Goal: Task Accomplishment & Management: Complete application form

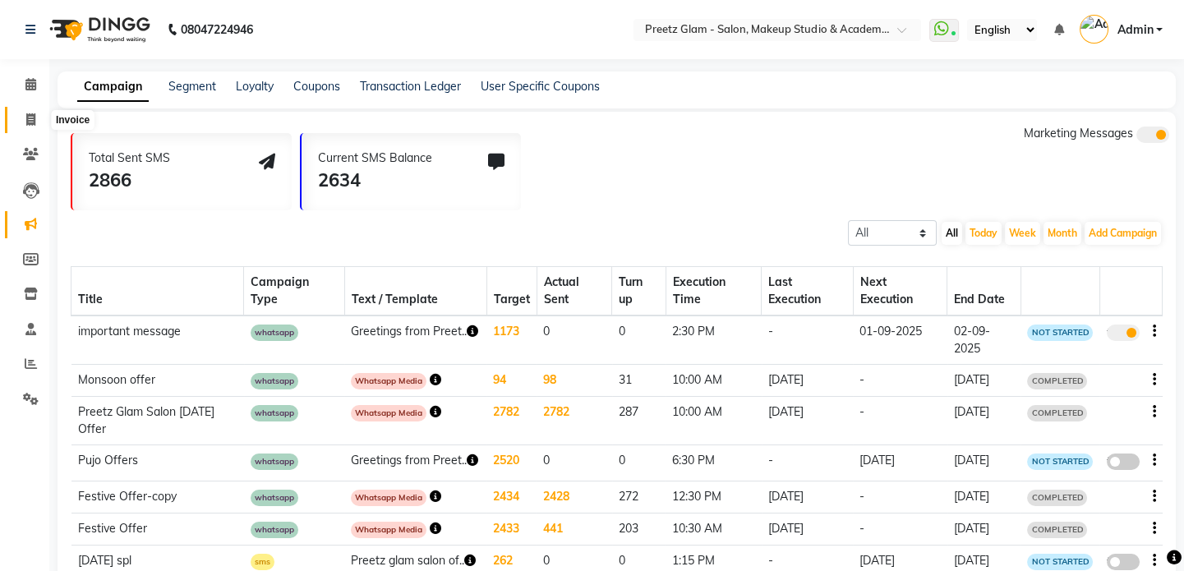
click at [30, 122] on icon at bounding box center [30, 119] width 9 height 12
select select "service"
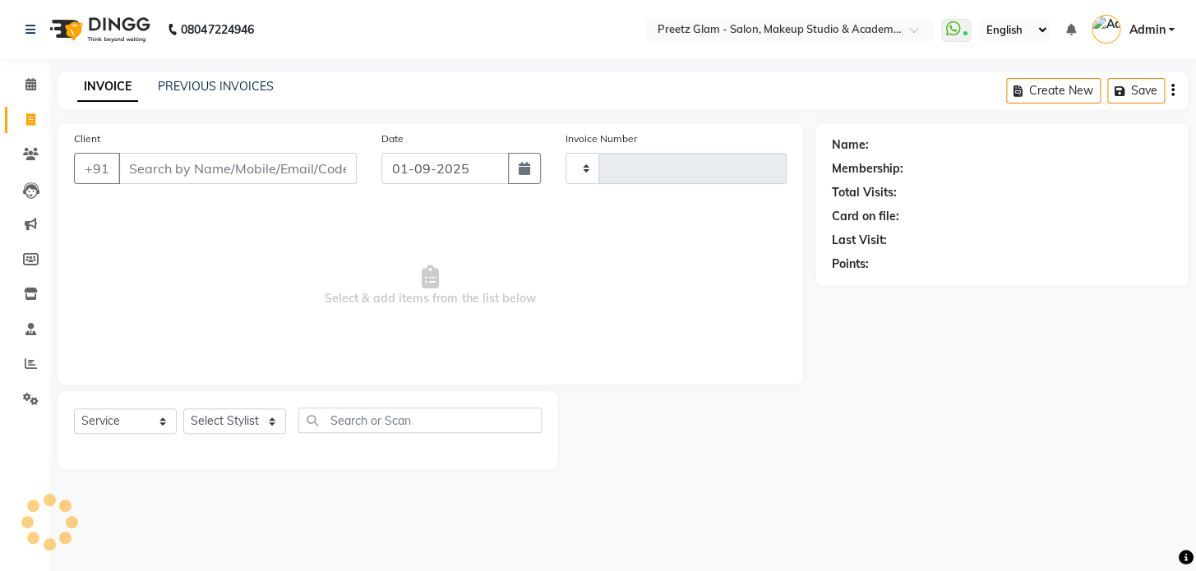
type input "0878"
select select "4263"
click at [449, 172] on input "01-09-2025" at bounding box center [444, 168] width 127 height 31
select select "9"
select select "2025"
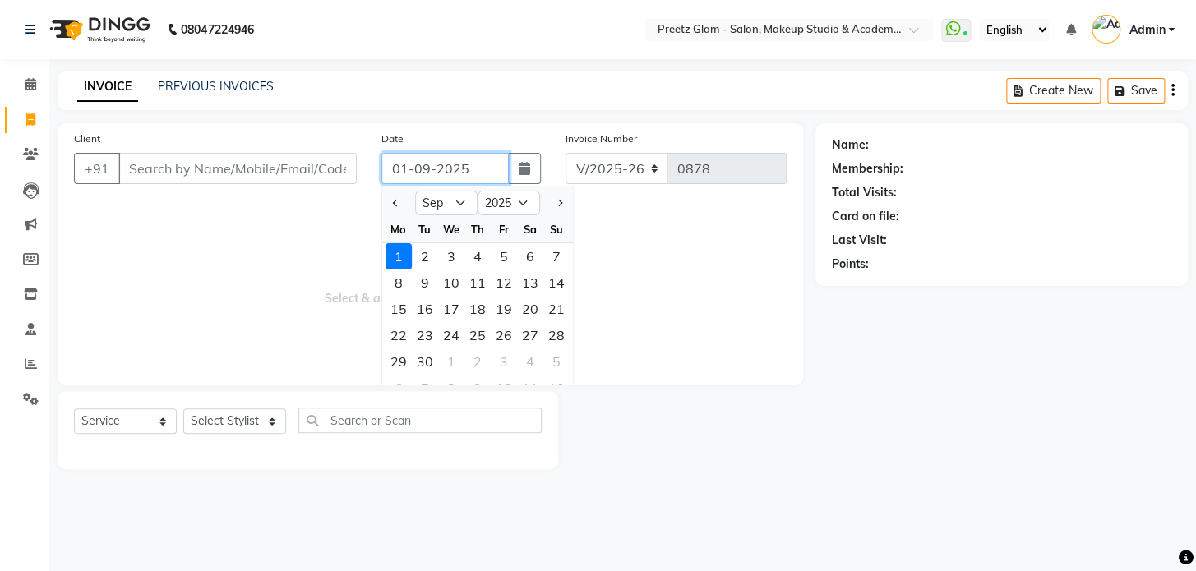
click at [449, 172] on input "01-09-2025" at bounding box center [444, 168] width 127 height 31
click at [391, 201] on button "Previous month" at bounding box center [396, 203] width 14 height 26
select select "8"
click at [534, 361] on div "30" at bounding box center [530, 361] width 26 height 26
type input "30-08-2025"
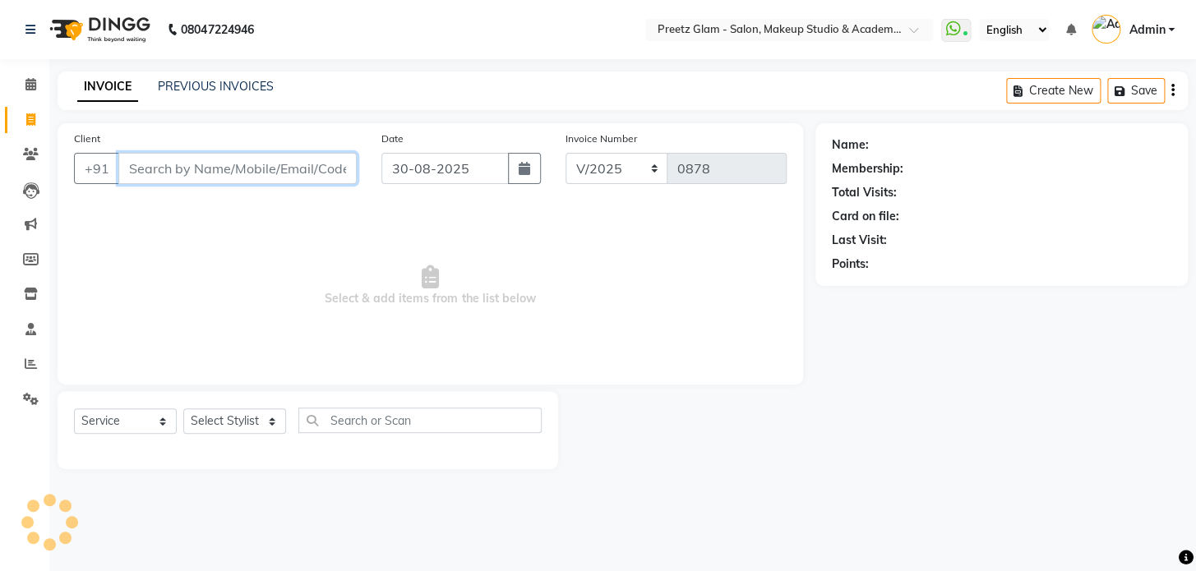
click at [299, 173] on input "Client" at bounding box center [237, 168] width 238 height 31
click at [223, 85] on link "PREVIOUS INVOICES" at bounding box center [216, 86] width 116 height 15
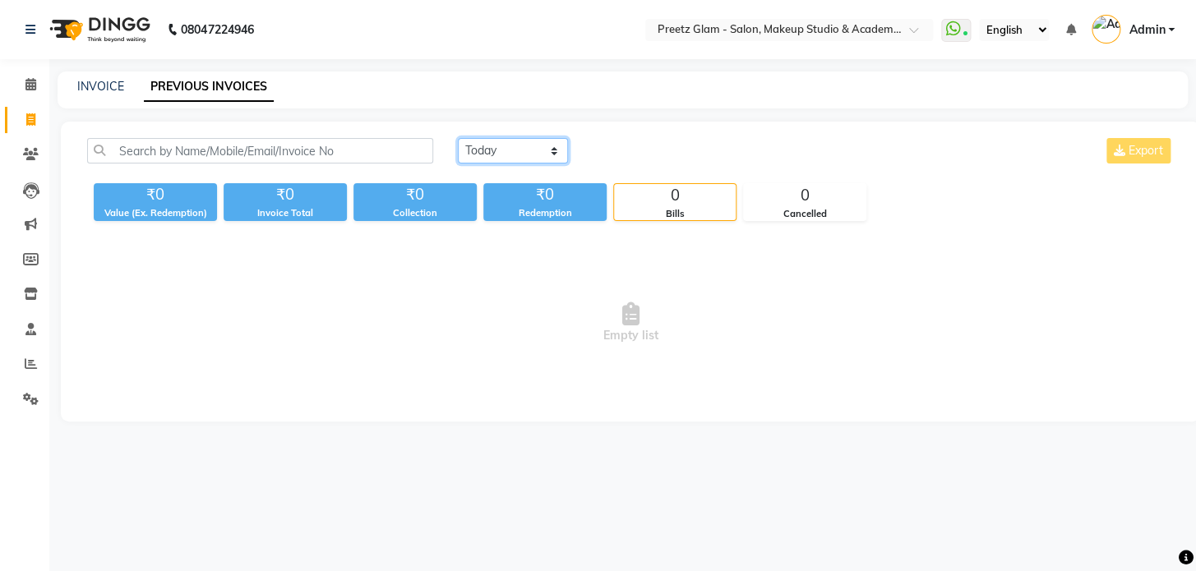
drag, startPoint x: 512, startPoint y: 150, endPoint x: 508, endPoint y: 223, distance: 72.4
click at [508, 223] on div "[DATE] [DATE] Custom Range Export ₹0 Value (Ex. Redemption) ₹0 Invoice Total ₹0…" at bounding box center [630, 272] width 1139 height 300
select select "range"
click at [458, 138] on select "[DATE] [DATE] Custom Range" at bounding box center [513, 150] width 110 height 25
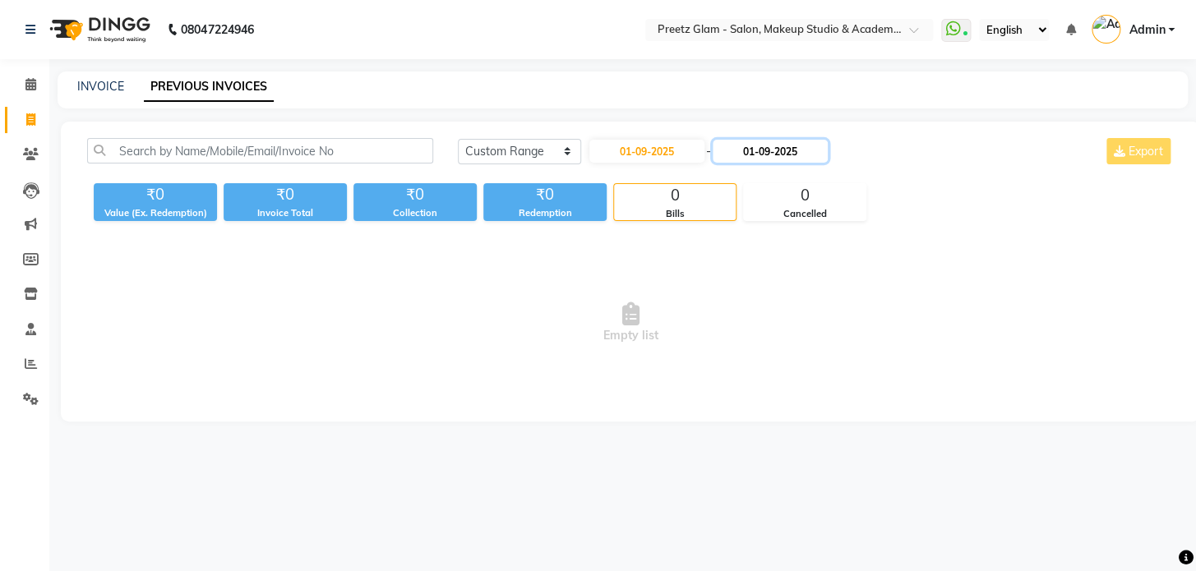
click at [774, 154] on input "01-09-2025" at bounding box center [769, 151] width 115 height 23
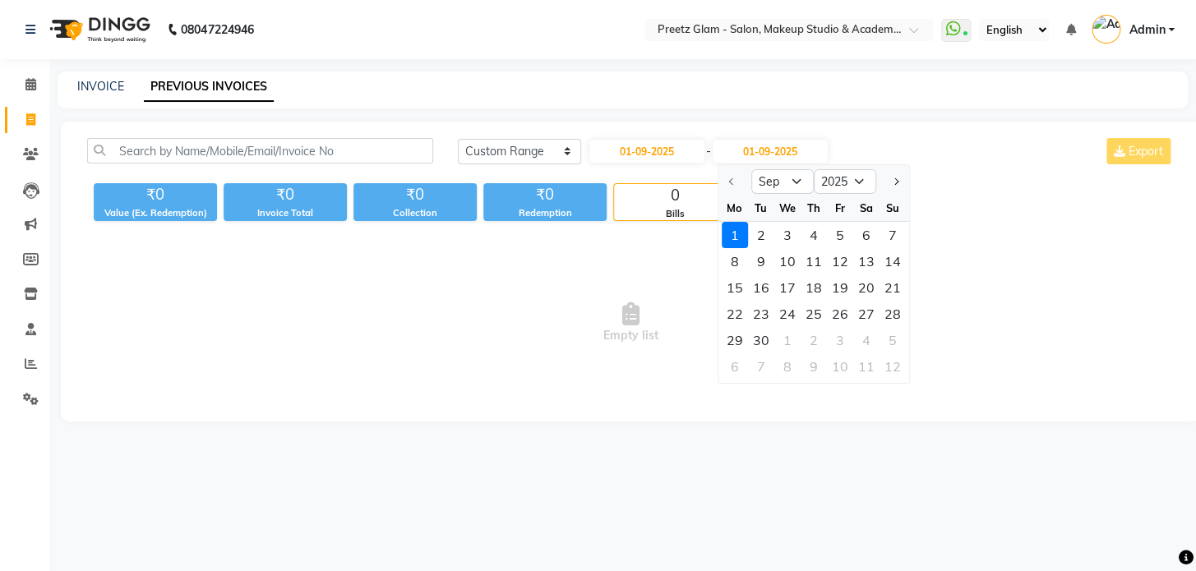
click at [728, 182] on div at bounding box center [734, 181] width 33 height 26
click at [682, 150] on input "01-09-2025" at bounding box center [646, 151] width 115 height 23
select select "9"
select select "2025"
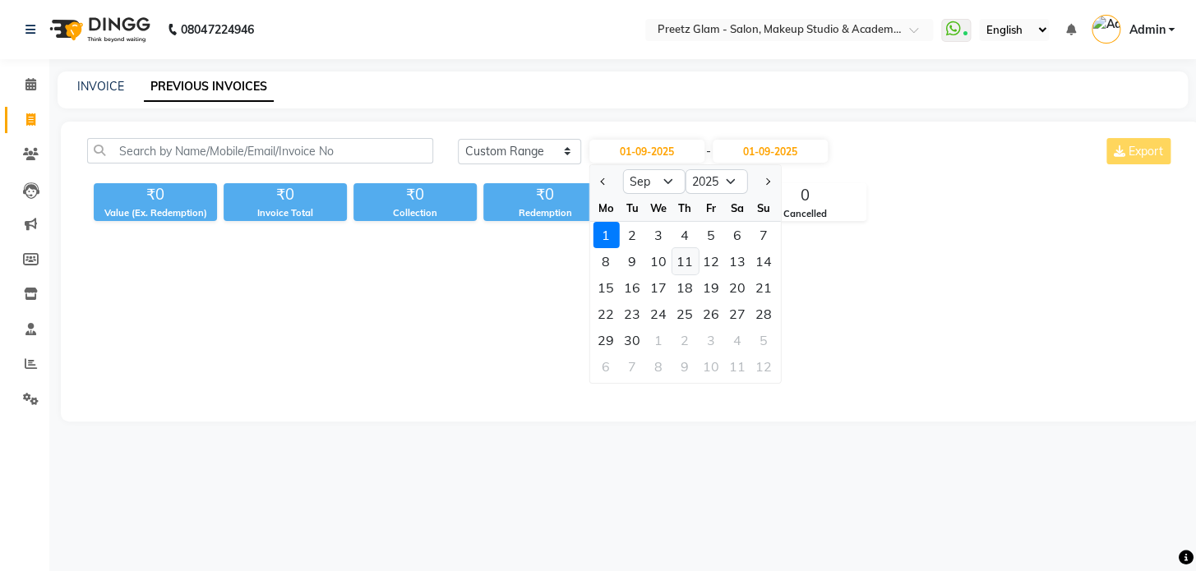
click at [682, 259] on div "11" at bounding box center [684, 261] width 26 height 26
type input "[DATE]"
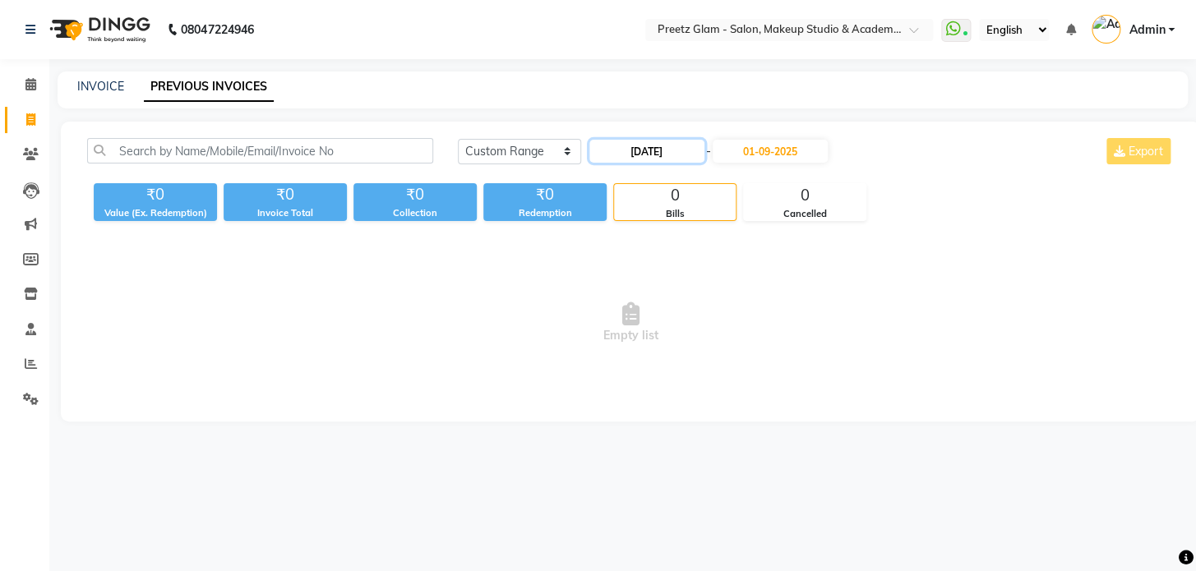
click at [641, 141] on input "[DATE]" at bounding box center [646, 151] width 115 height 23
select select "9"
select select "2025"
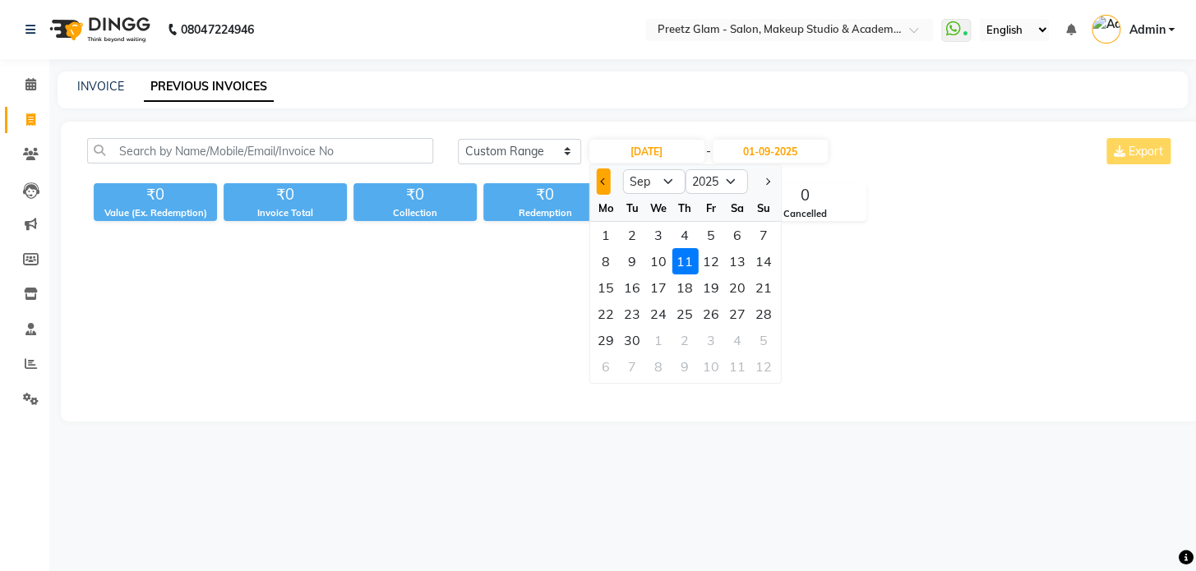
click at [606, 181] on span "Previous month" at bounding box center [603, 181] width 7 height 7
select select "8"
click at [709, 311] on div "22" at bounding box center [711, 314] width 26 height 26
type input "[DATE]"
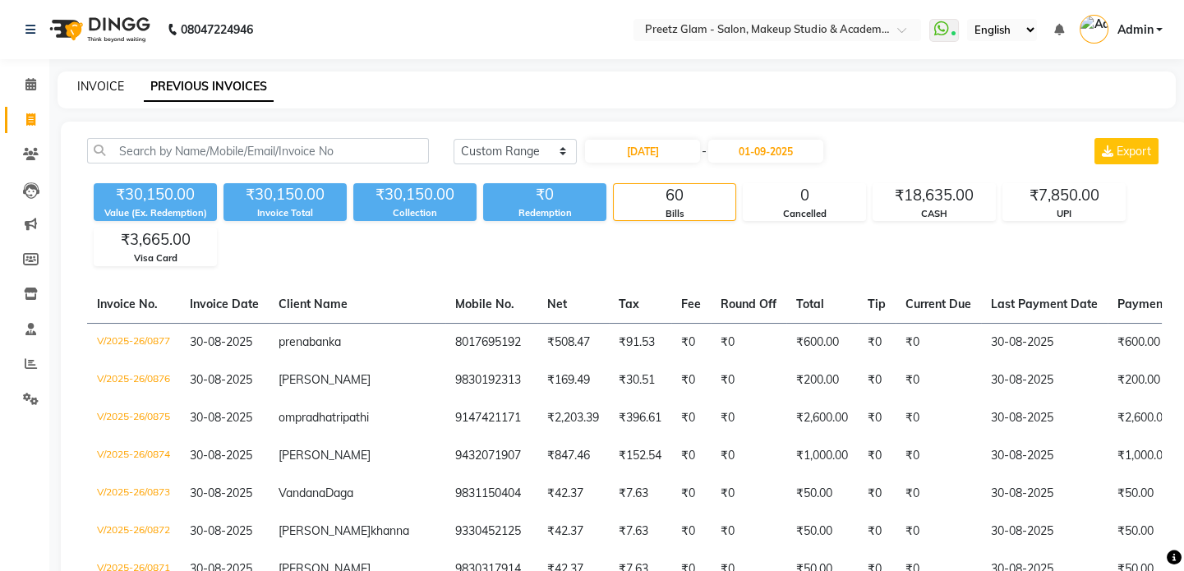
click at [113, 81] on link "INVOICE" at bounding box center [100, 86] width 47 height 15
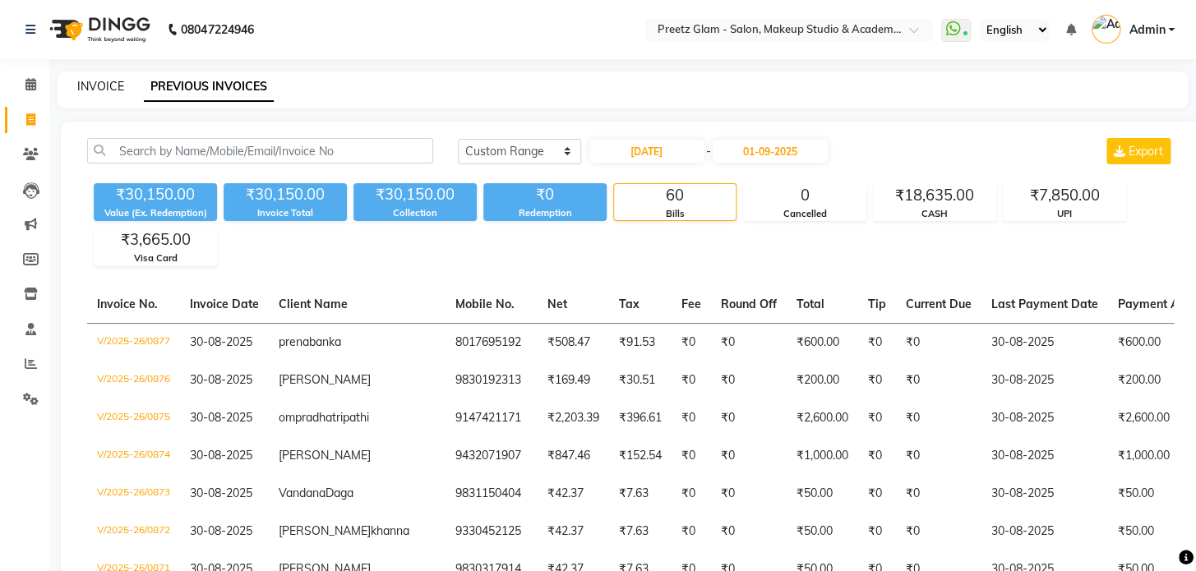
select select "4263"
select select "service"
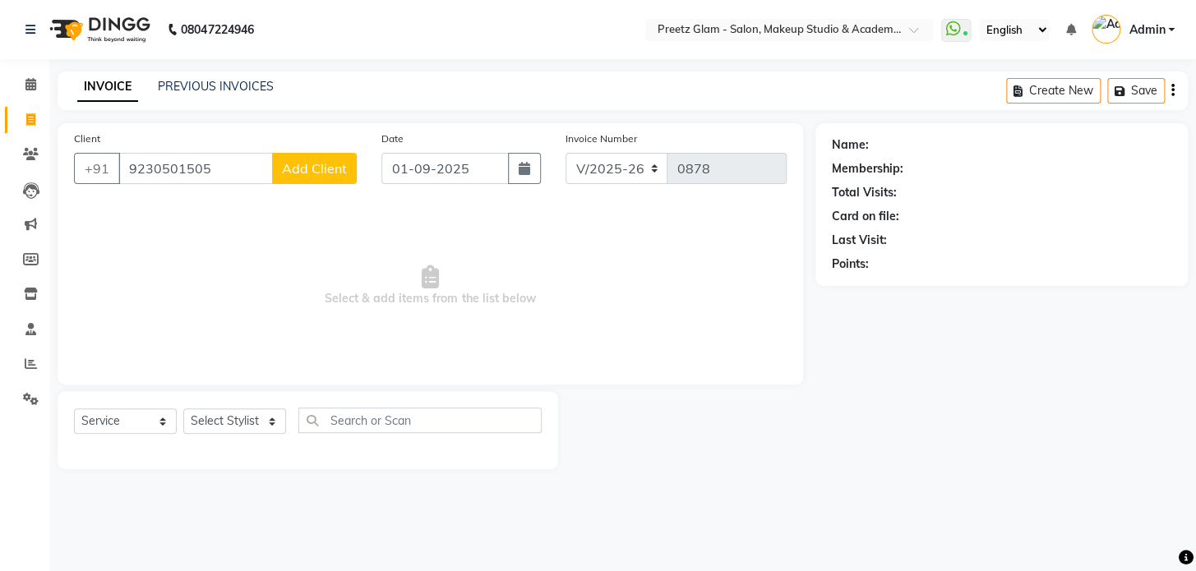
type input "9230501505"
click at [315, 169] on span "Add Client" at bounding box center [314, 168] width 65 height 16
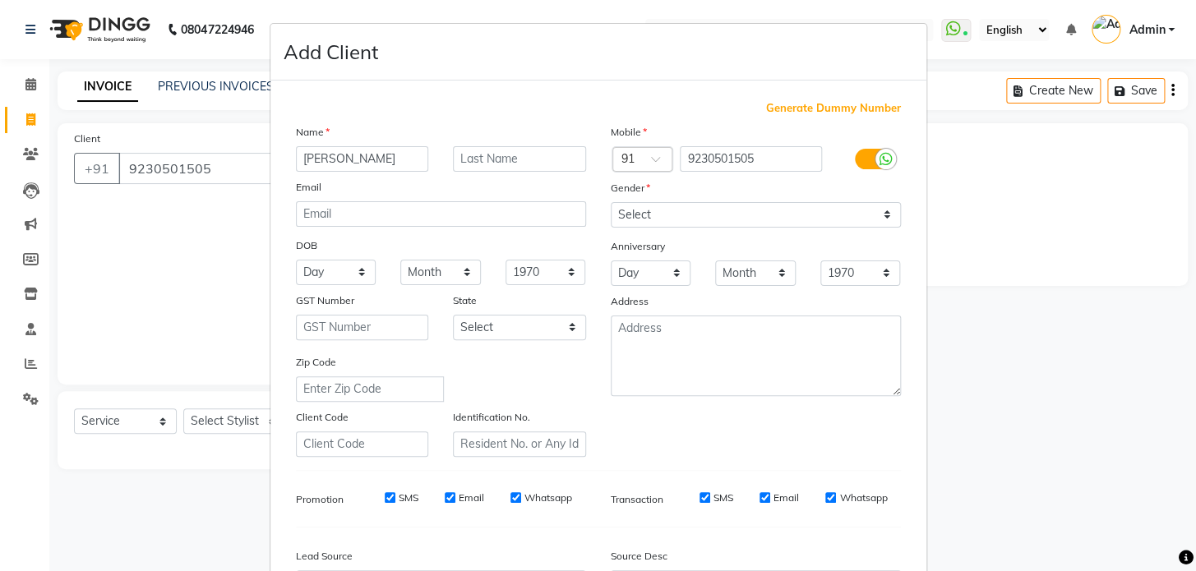
type input "[PERSON_NAME]"
type input "chopra"
drag, startPoint x: 685, startPoint y: 224, endPoint x: 690, endPoint y: 276, distance: 52.0
click at [690, 276] on div "Mobile Country Code × 91 9230501505 Gender Select [DEMOGRAPHIC_DATA] [DEMOGRAPH…" at bounding box center [755, 290] width 315 height 334
select select "[DEMOGRAPHIC_DATA]"
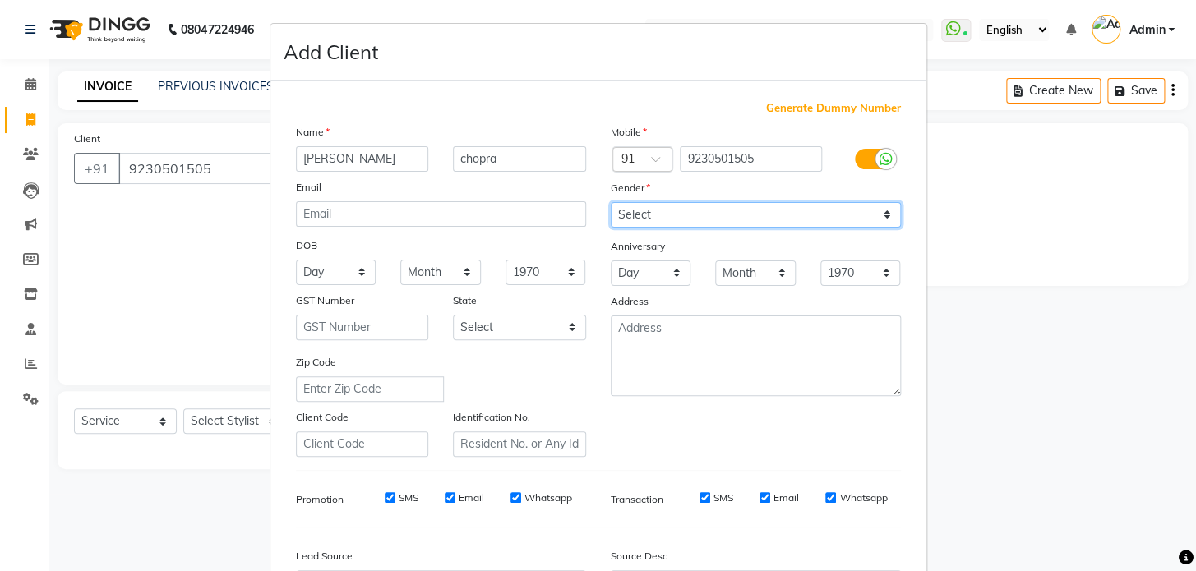
click at [611, 202] on select "Select [DEMOGRAPHIC_DATA] [DEMOGRAPHIC_DATA] Other Prefer Not To Say" at bounding box center [756, 214] width 290 height 25
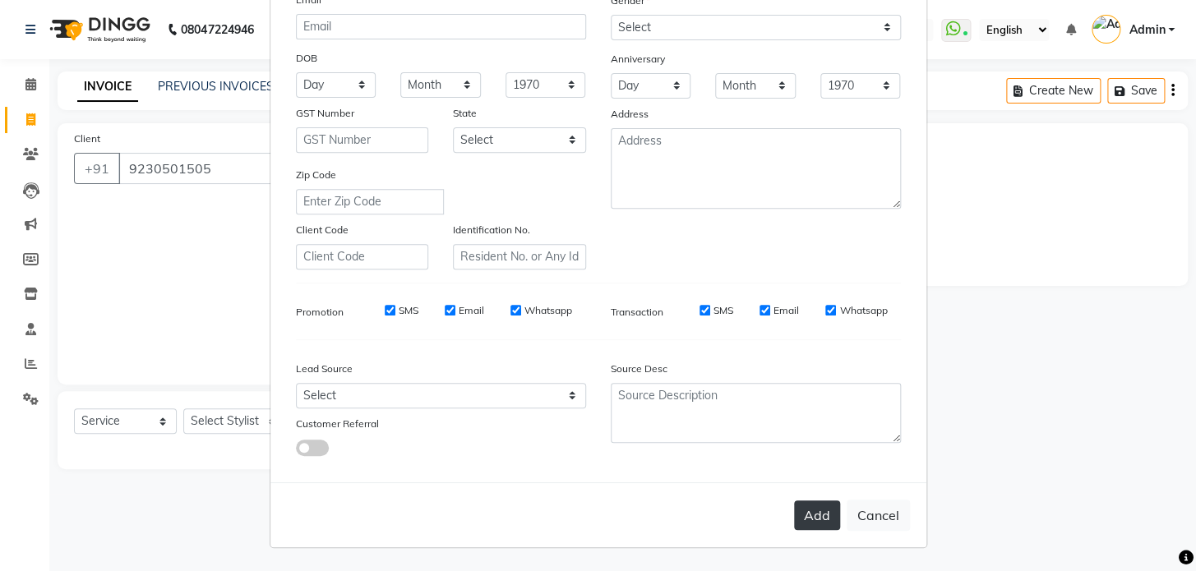
click at [817, 518] on button "Add" at bounding box center [817, 515] width 46 height 30
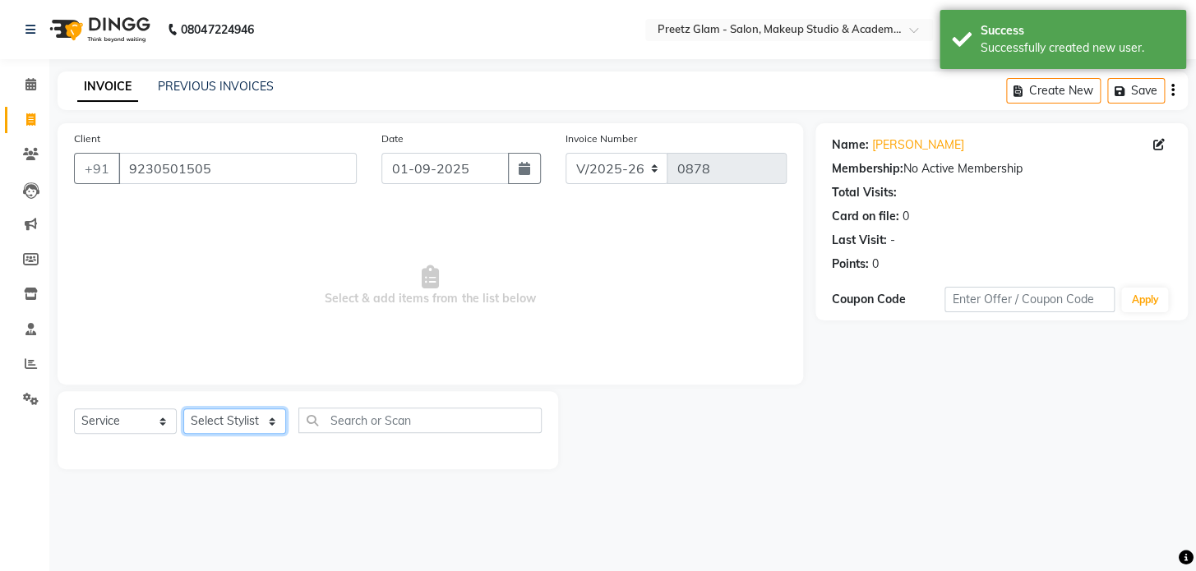
click at [258, 416] on select "Select Stylist [PERSON_NAME] Neha [PERSON_NAME] Preeti [PERSON_NAME] suman" at bounding box center [234, 420] width 103 height 25
select select "49321"
click at [183, 408] on select "Select Stylist [PERSON_NAME] Neha [PERSON_NAME] Preeti [PERSON_NAME] suman" at bounding box center [234, 420] width 103 height 25
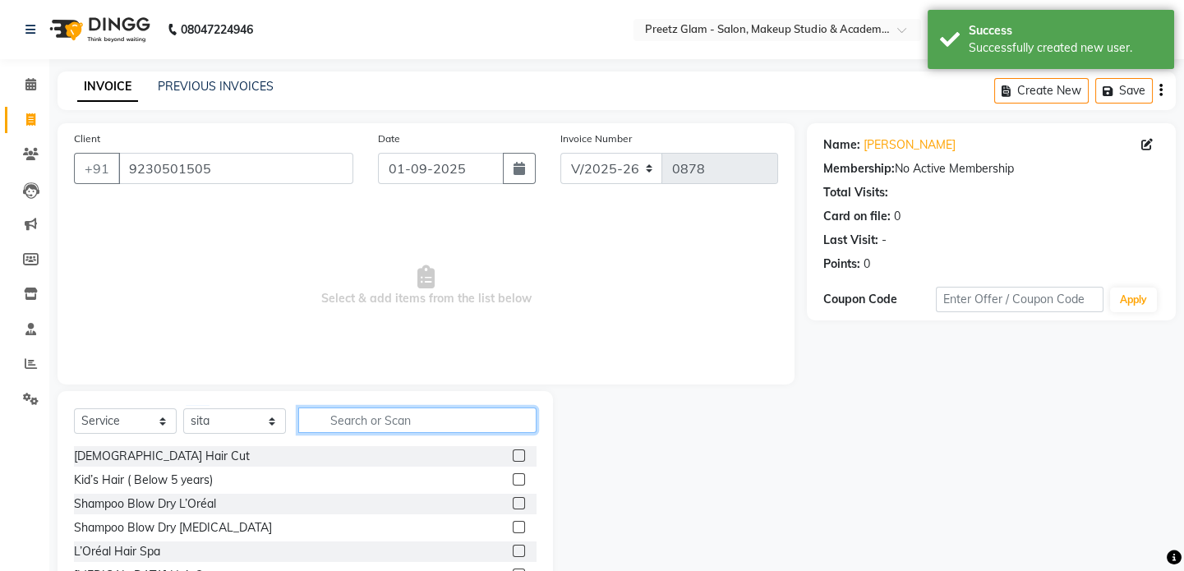
click at [423, 419] on input "text" at bounding box center [417, 420] width 238 height 25
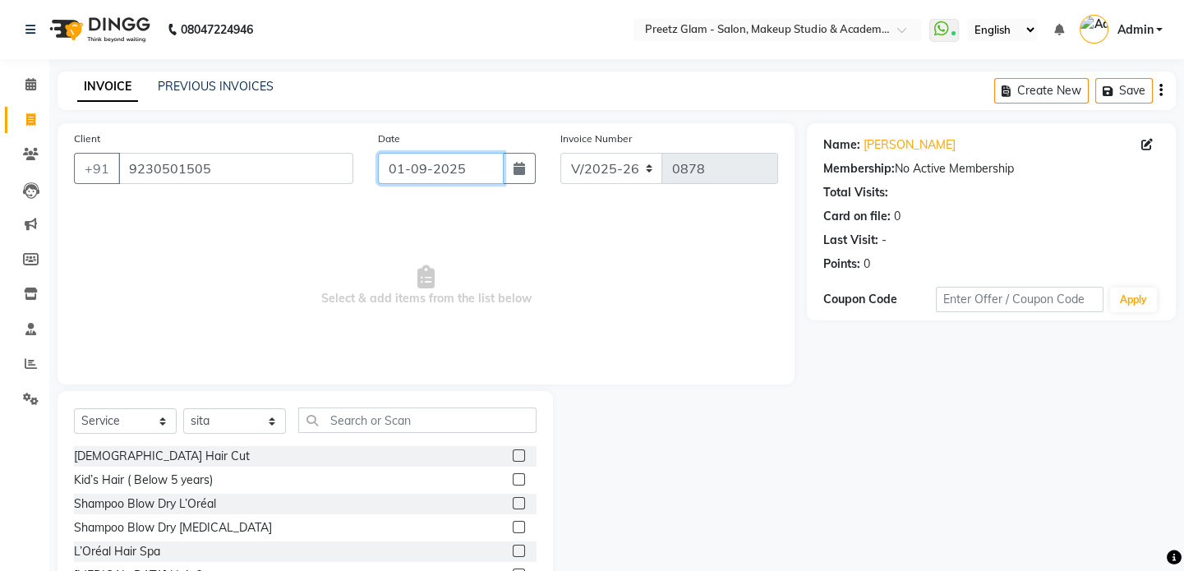
click at [486, 160] on input "01-09-2025" at bounding box center [441, 168] width 126 height 31
select select "9"
select select "2025"
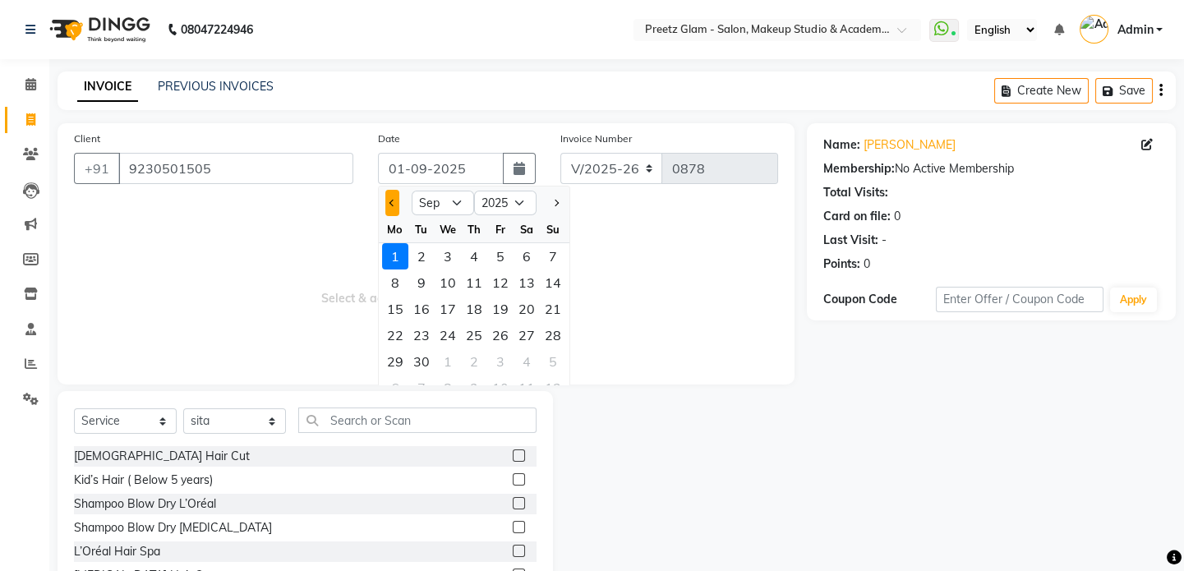
click at [393, 201] on span "Previous month" at bounding box center [392, 203] width 7 height 7
select select "8"
click at [530, 360] on div "30" at bounding box center [527, 361] width 26 height 26
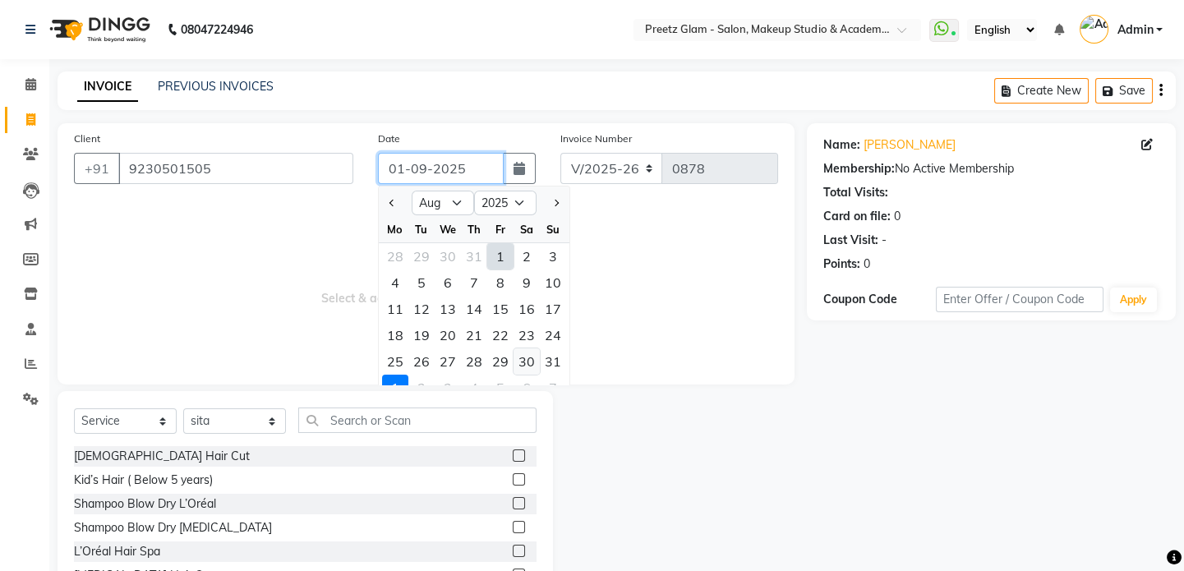
type input "30-08-2025"
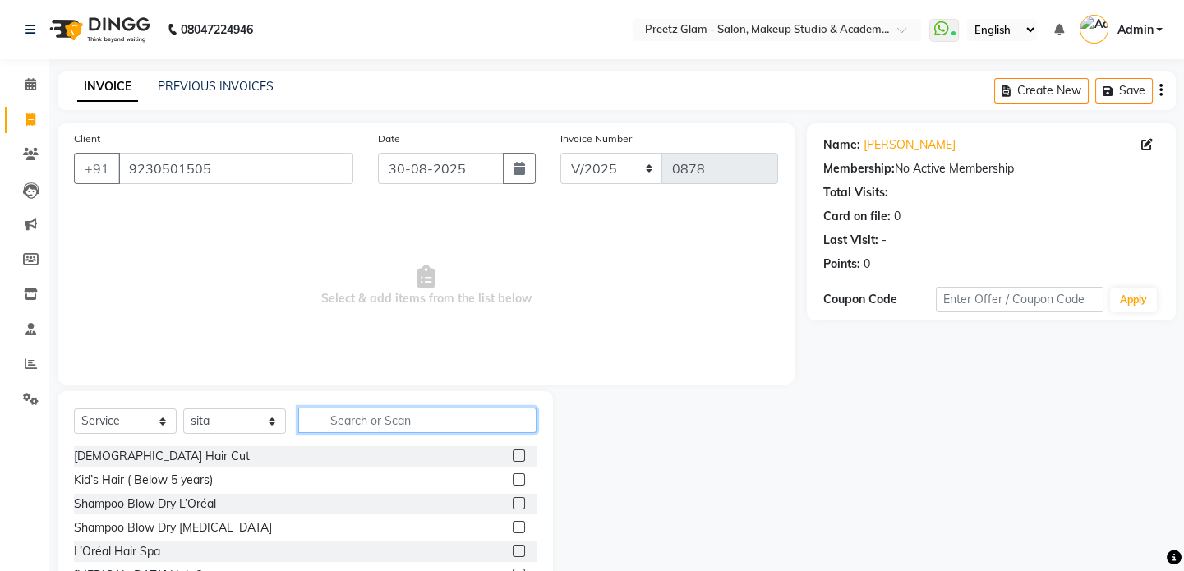
click at [338, 418] on input "text" at bounding box center [417, 420] width 238 height 25
type input "global"
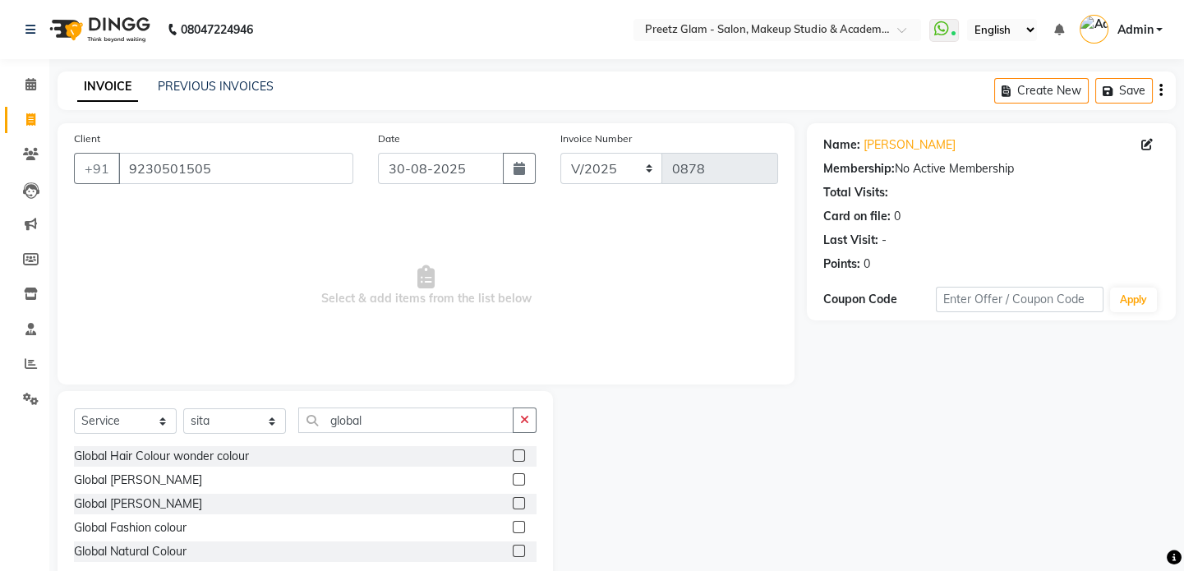
click at [518, 459] on label at bounding box center [519, 456] width 12 height 12
click at [518, 459] on input "checkbox" at bounding box center [518, 456] width 11 height 11
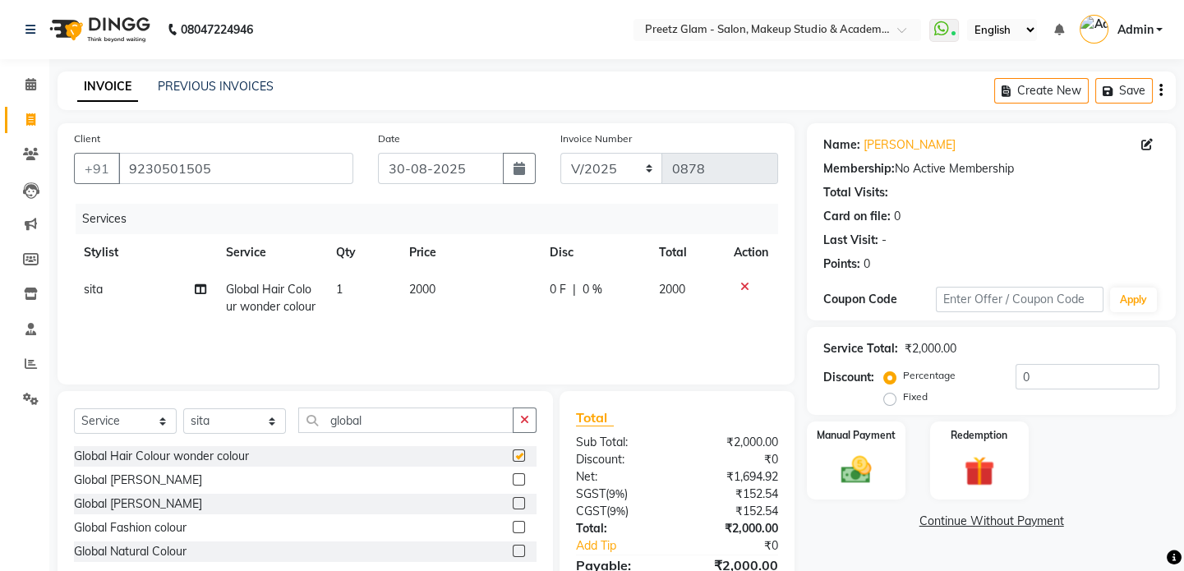
checkbox input "false"
click at [523, 427] on button "button" at bounding box center [525, 420] width 24 height 25
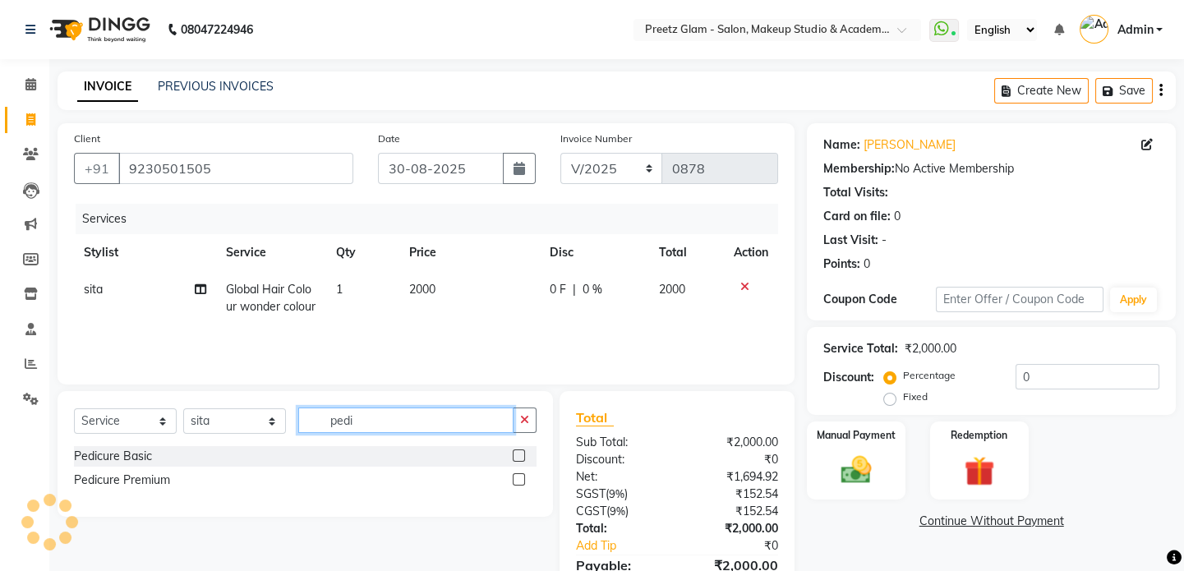
type input "pedi"
click at [520, 454] on label at bounding box center [519, 456] width 12 height 12
click at [520, 454] on input "checkbox" at bounding box center [518, 456] width 11 height 11
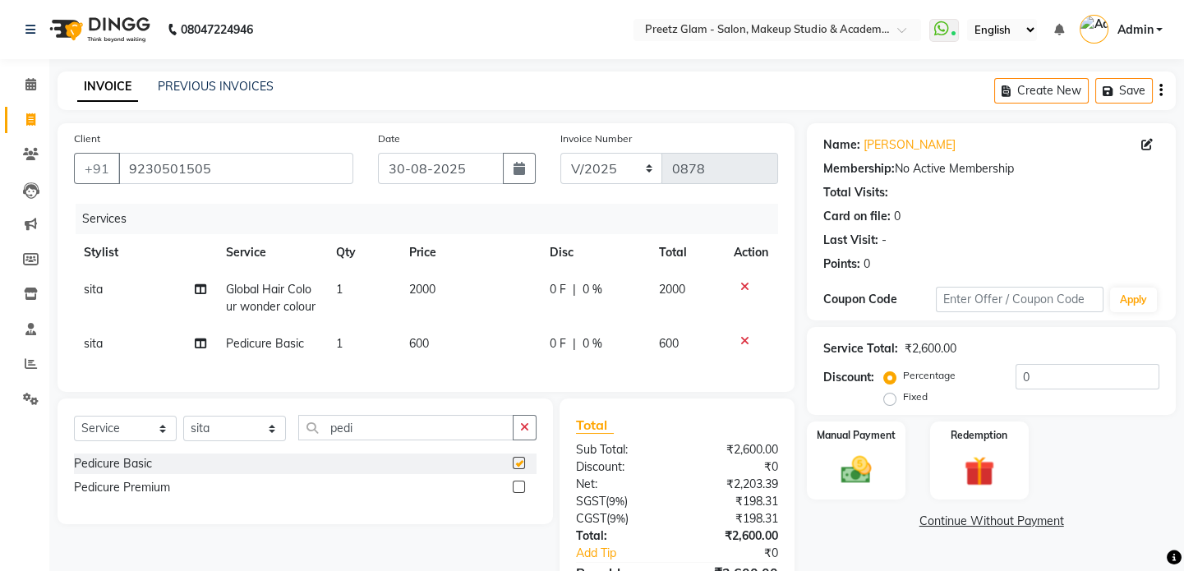
checkbox input "false"
click at [616, 349] on div "0 F | 0 %" at bounding box center [594, 343] width 89 height 17
click at [616, 349] on td "0 F | 0 %" at bounding box center [594, 343] width 108 height 37
select select "49321"
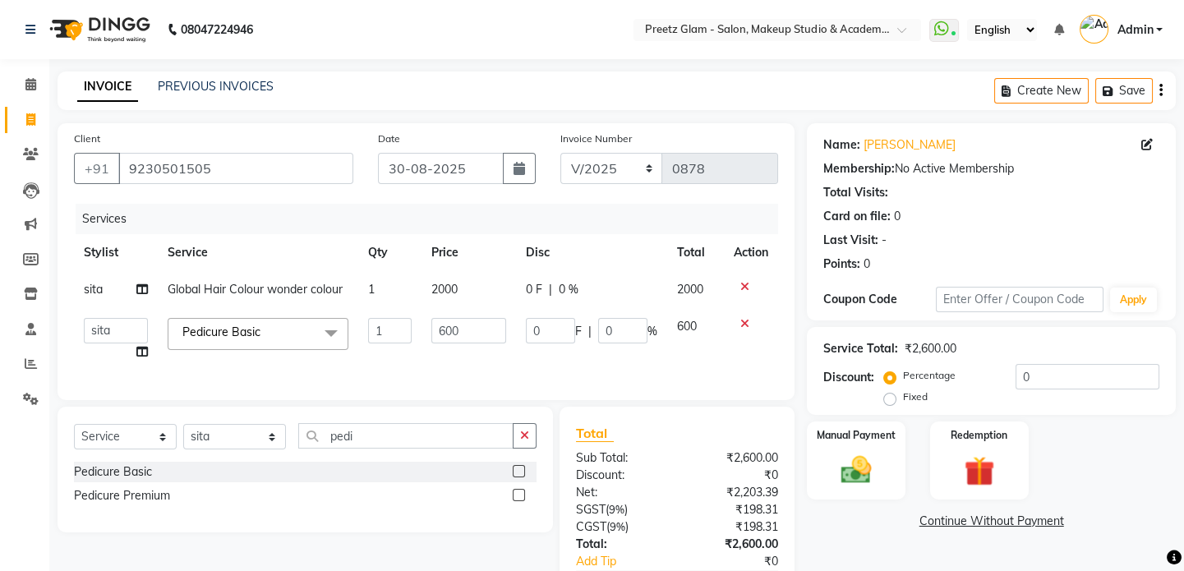
click at [616, 349] on td "0 F | 0 %" at bounding box center [591, 339] width 151 height 62
click at [634, 330] on input "0" at bounding box center [622, 330] width 49 height 25
type input "10"
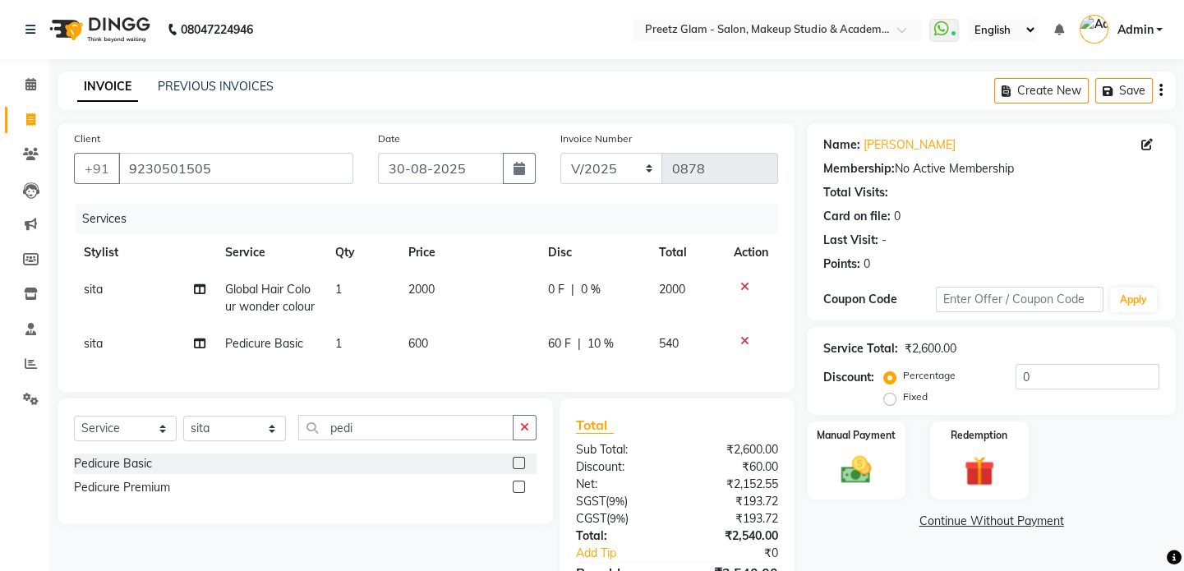
click at [611, 300] on td "0 F | 0 %" at bounding box center [593, 298] width 111 height 54
select select "49321"
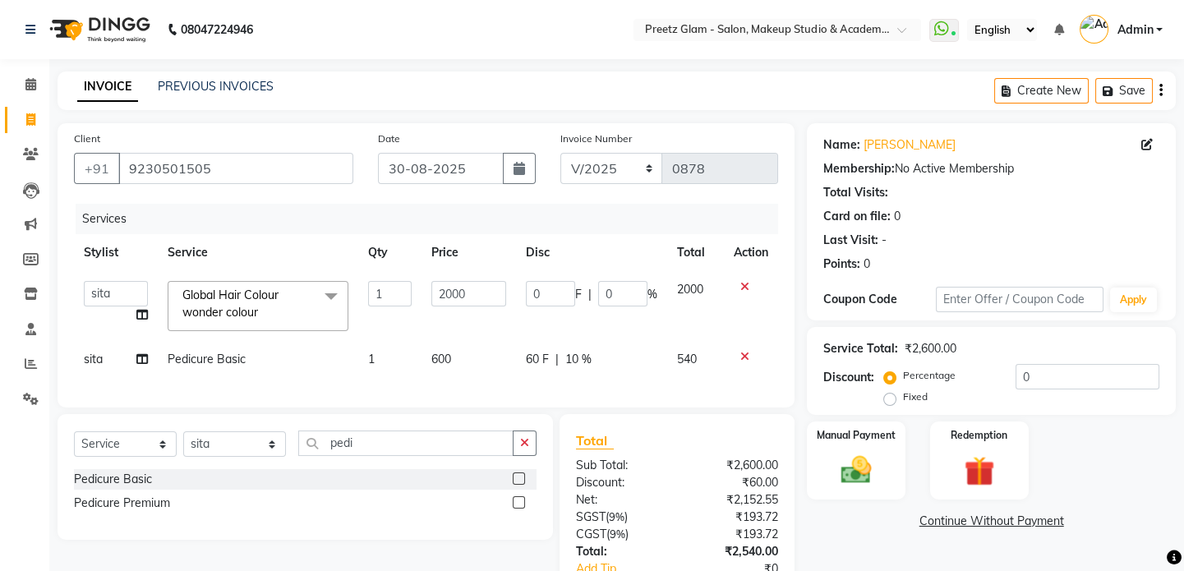
click at [618, 295] on input "0" at bounding box center [622, 293] width 49 height 25
type input "10"
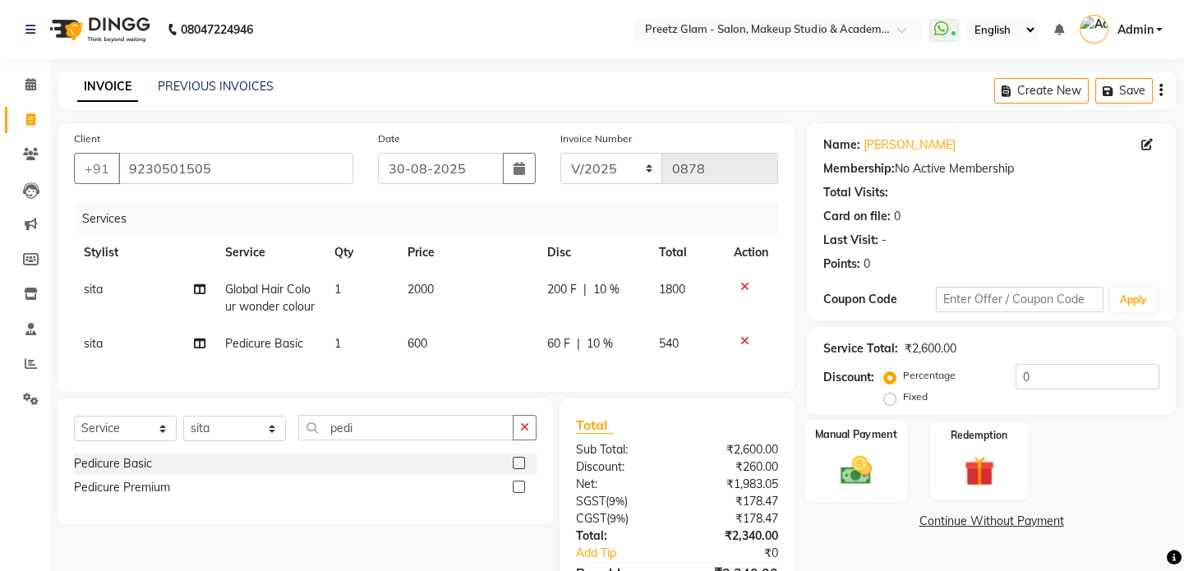
click at [878, 452] on img at bounding box center [856, 470] width 51 height 36
